Goal: Information Seeking & Learning: Learn about a topic

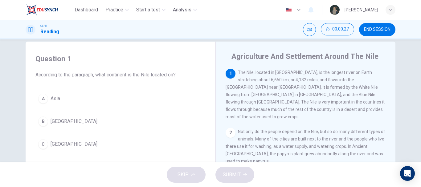
scroll to position [40, 0]
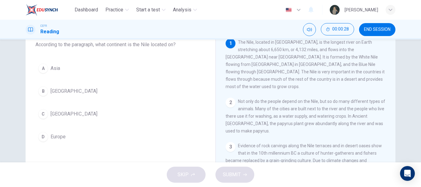
click at [64, 114] on button "C Africa" at bounding box center [120, 113] width 170 height 15
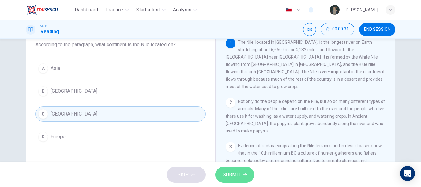
click at [233, 172] on span "SUBMIT" at bounding box center [232, 174] width 18 height 9
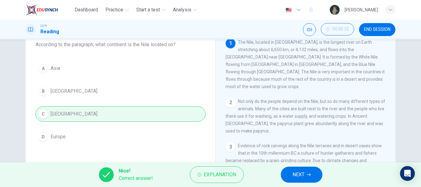
click at [302, 176] on span "NEXT" at bounding box center [298, 174] width 12 height 9
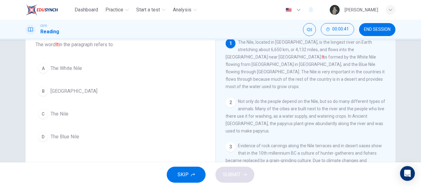
click at [57, 115] on span "The Nile" at bounding box center [60, 113] width 18 height 7
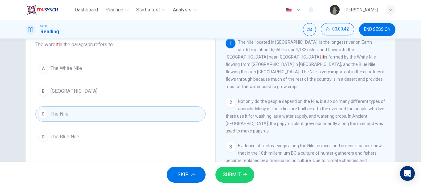
click at [233, 166] on div "SKIP SUBMIT" at bounding box center [210, 174] width 421 height 25
click at [235, 171] on span "SUBMIT" at bounding box center [232, 174] width 18 height 9
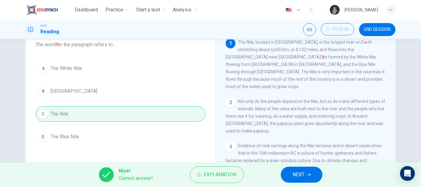
click at [296, 175] on span "NEXT" at bounding box center [298, 174] width 12 height 9
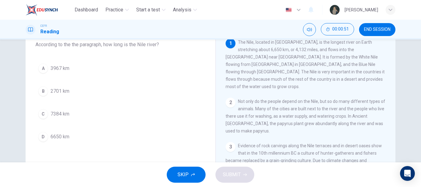
click at [89, 130] on button "D 6650 km" at bounding box center [120, 136] width 170 height 15
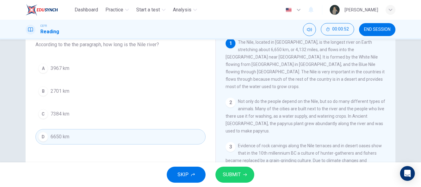
click at [239, 172] on span "SUBMIT" at bounding box center [232, 174] width 18 height 9
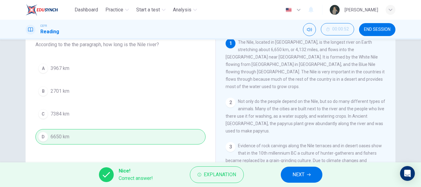
click at [300, 172] on span "NEXT" at bounding box center [298, 174] width 12 height 9
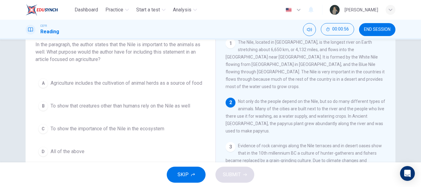
drag, startPoint x: 128, startPoint y: 44, endPoint x: 195, endPoint y: 44, distance: 67.1
click at [195, 44] on span "In the paragraph, the author states that the Nile is important to the animals a…" at bounding box center [120, 52] width 170 height 22
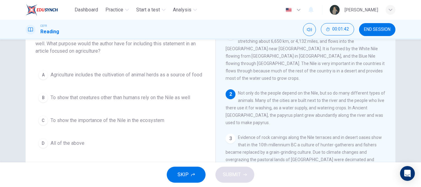
scroll to position [49, 0]
click at [133, 124] on span "To show the importance of the Nile in the ecosystem" at bounding box center [108, 119] width 114 height 7
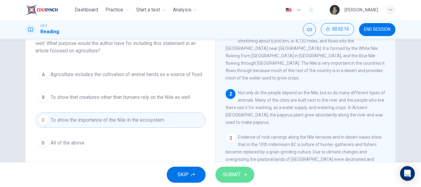
click at [232, 175] on span "SUBMIT" at bounding box center [232, 174] width 18 height 9
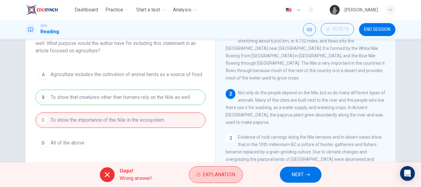
click at [207, 170] on span "Explanation" at bounding box center [219, 174] width 32 height 9
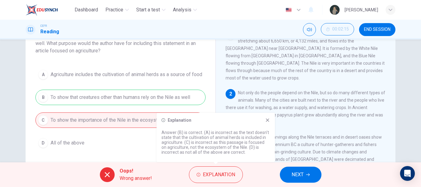
click at [268, 118] on icon at bounding box center [267, 120] width 5 height 5
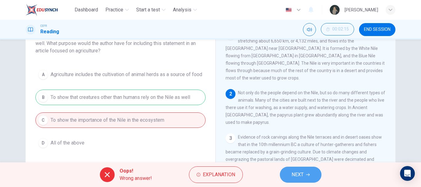
click at [291, 172] on span "NEXT" at bounding box center [297, 174] width 12 height 9
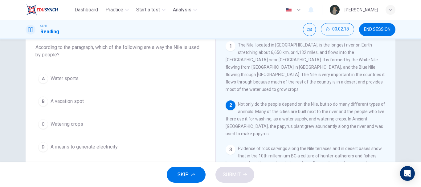
scroll to position [38, 0]
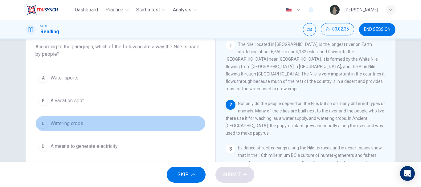
click at [72, 117] on button "C Watering crops" at bounding box center [120, 123] width 170 height 15
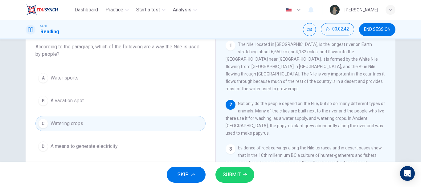
click at [227, 169] on button "SUBMIT" at bounding box center [234, 175] width 39 height 16
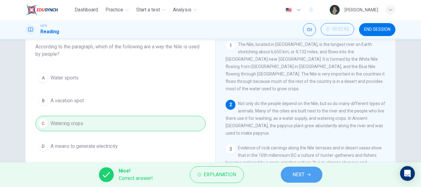
click at [306, 174] on button "NEXT" at bounding box center [302, 175] width 42 height 16
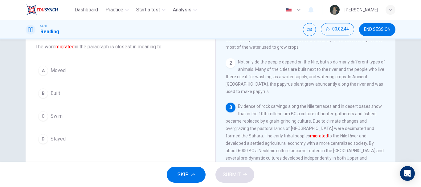
scroll to position [44, 0]
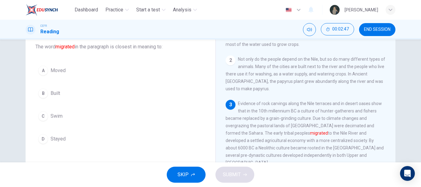
click at [70, 70] on button "A Moved" at bounding box center [120, 70] width 170 height 15
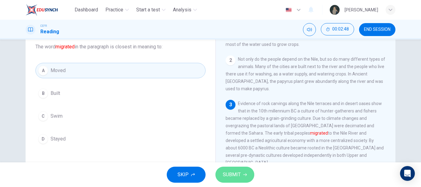
click at [232, 176] on span "SUBMIT" at bounding box center [232, 174] width 18 height 9
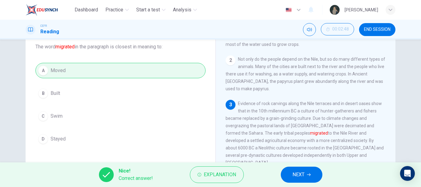
click at [312, 174] on button "NEXT" at bounding box center [302, 175] width 42 height 16
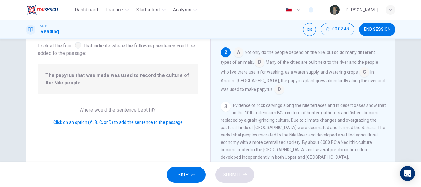
scroll to position [54, 0]
click at [274, 84] on input at bounding box center [279, 89] width 10 height 10
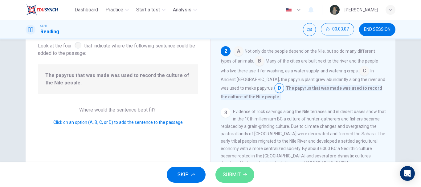
click at [243, 173] on icon "button" at bounding box center [245, 175] width 4 height 4
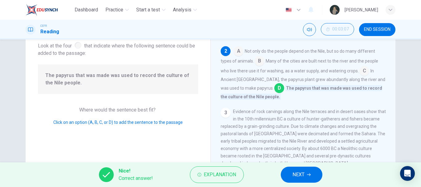
click at [300, 172] on span "NEXT" at bounding box center [298, 174] width 12 height 9
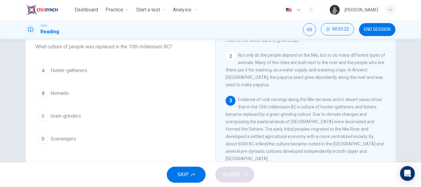
scroll to position [49, 0]
click at [53, 108] on div "A Hunter-gatherers B Nomads C Grain-grinders D Scavengers" at bounding box center [120, 105] width 170 height 84
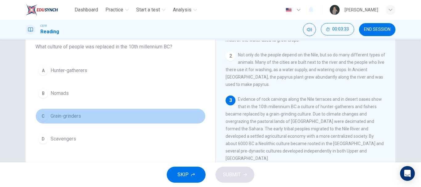
drag, startPoint x: 60, startPoint y: 120, endPoint x: 62, endPoint y: 123, distance: 3.5
click at [62, 123] on button "C Grain-grinders" at bounding box center [120, 115] width 170 height 15
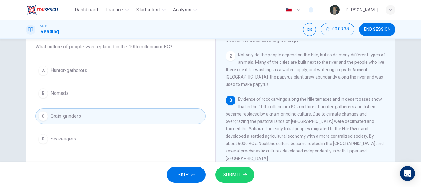
click at [94, 72] on button "A Hunter-gatherers" at bounding box center [120, 70] width 170 height 15
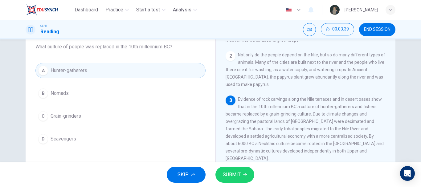
click at [233, 176] on span "SUBMIT" at bounding box center [232, 174] width 18 height 9
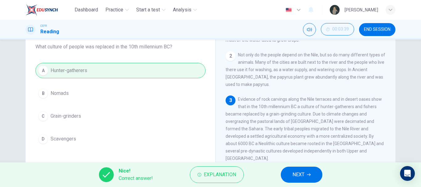
click at [370, 31] on span "END SESSION" at bounding box center [377, 29] width 26 height 5
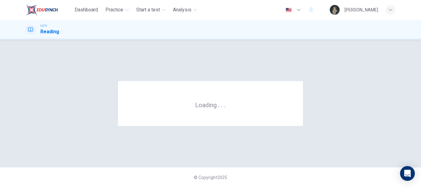
scroll to position [0, 0]
